Goal: Find specific page/section: Find specific page/section

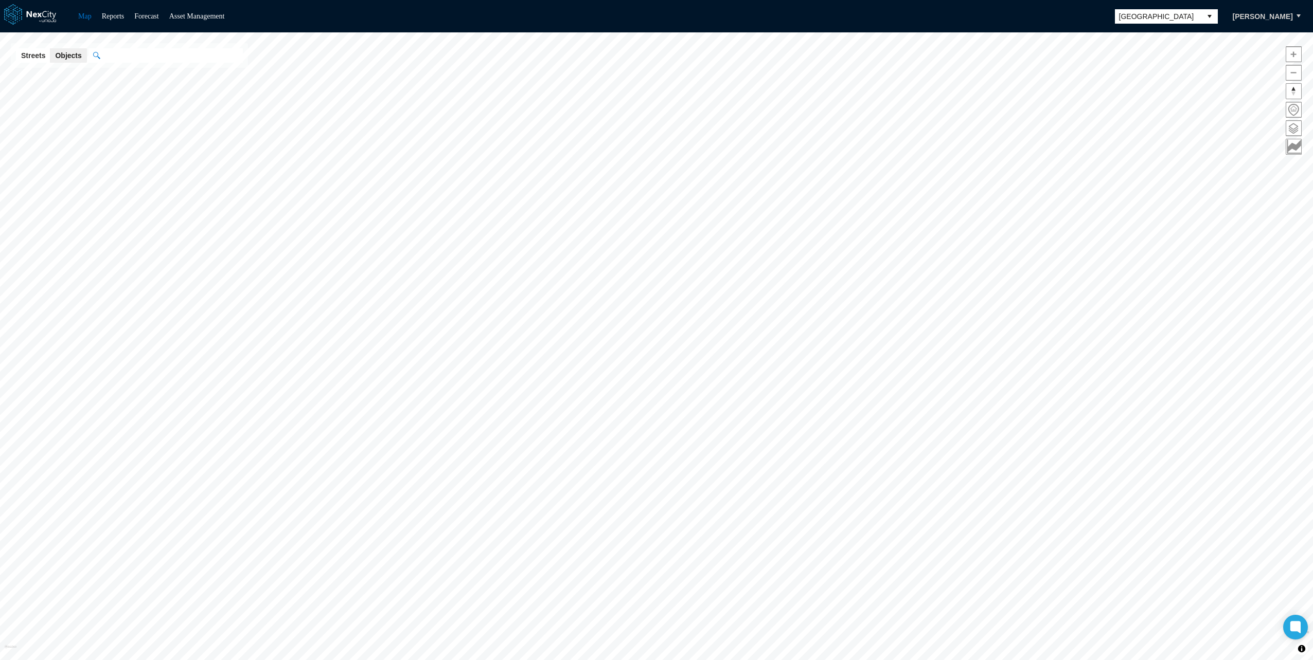
click at [1188, 14] on span "[GEOGRAPHIC_DATA]" at bounding box center [1158, 16] width 78 height 10
click at [1134, 96] on span "[GEOGRAPHIC_DATA][PERSON_NAME]" at bounding box center [1163, 103] width 95 height 21
click at [1291, 130] on span at bounding box center [1293, 128] width 15 height 15
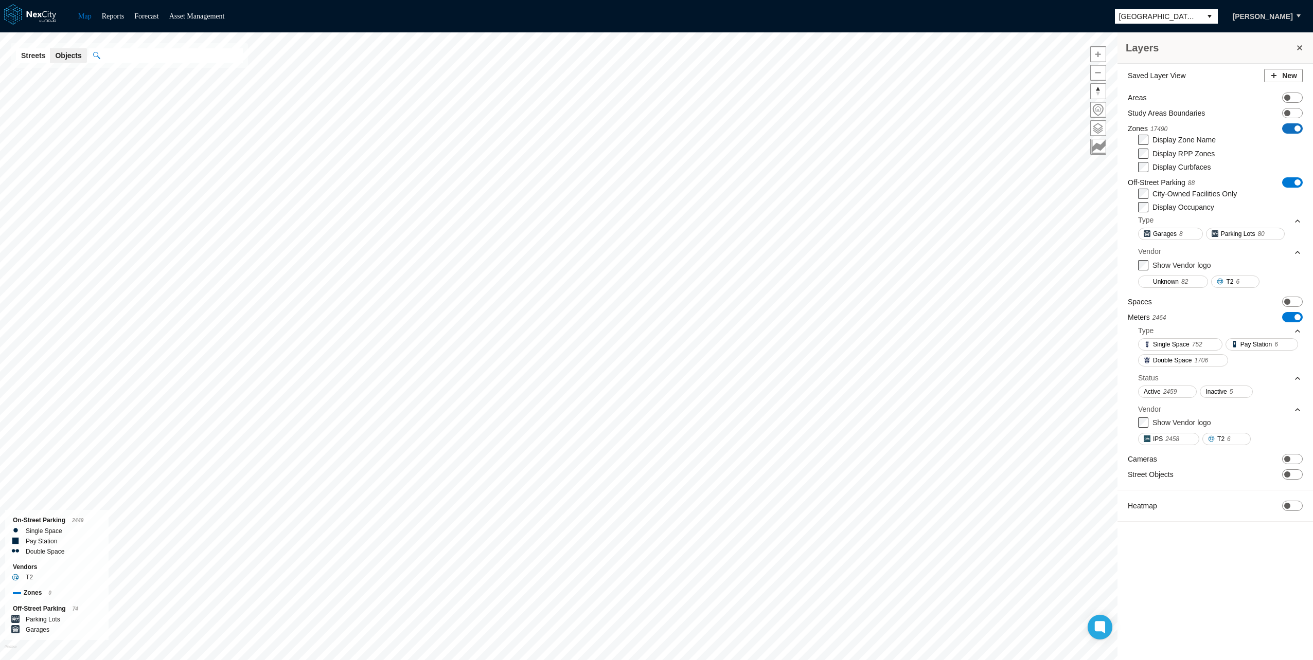
click at [1292, 129] on span "ON OFF" at bounding box center [1292, 128] width 21 height 10
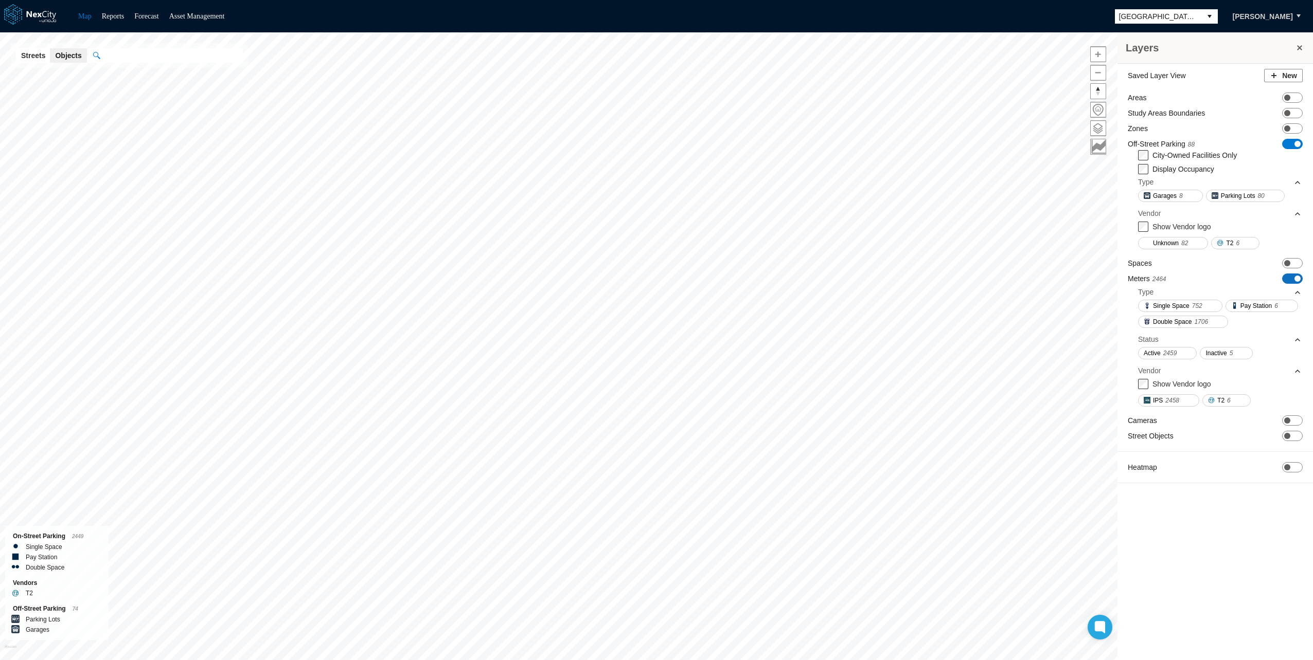
click at [1289, 278] on span "ON OFF" at bounding box center [1292, 279] width 21 height 10
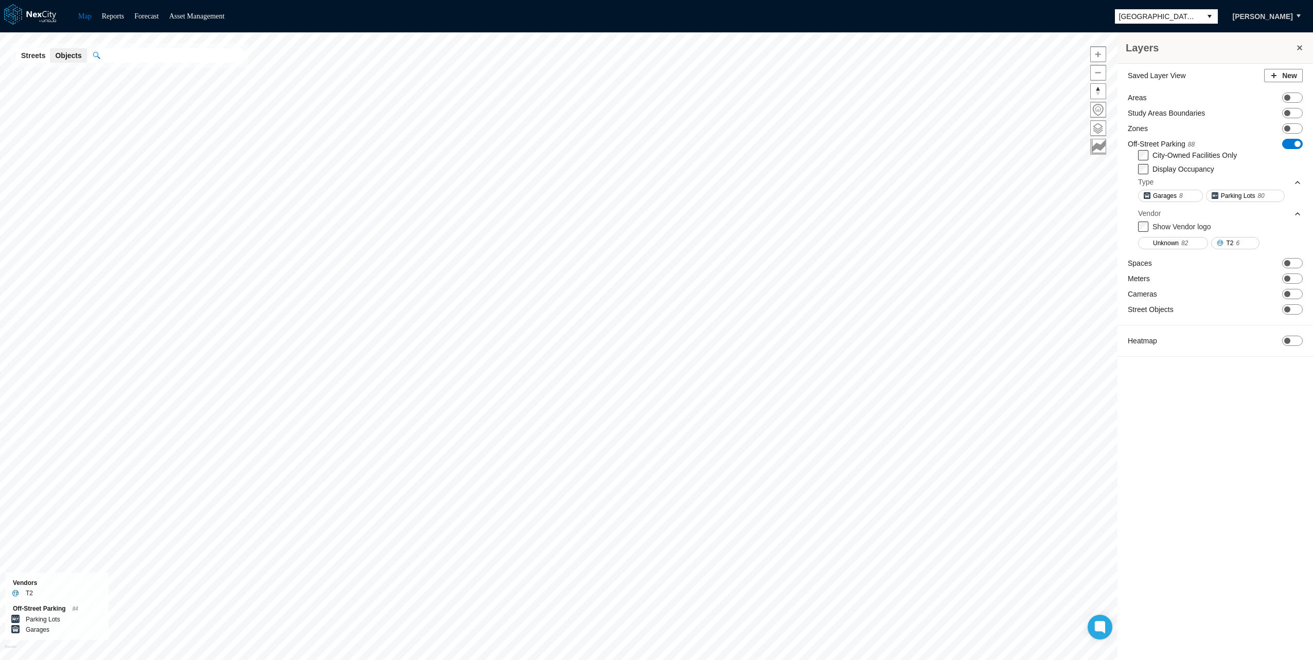
click at [1229, 236] on div "Unknown 82 T2 6" at bounding box center [1220, 242] width 164 height 21
click at [1230, 240] on span "T2" at bounding box center [1229, 243] width 7 height 10
